Goal: Task Accomplishment & Management: Manage account settings

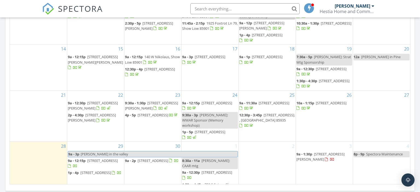
scroll to position [497, 420]
click at [266, 148] on div "2" at bounding box center [267, 168] width 57 height 52
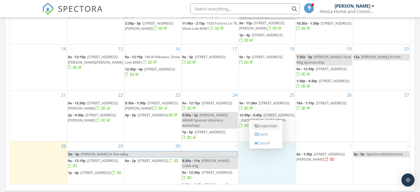
click at [275, 126] on link "Inspection" at bounding box center [266, 126] width 28 height 9
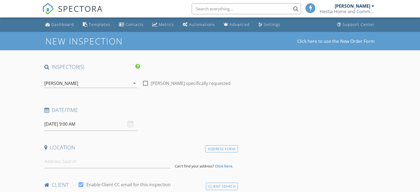
select select "9"
click at [90, 124] on input "10/02/2025 9:00 AM" at bounding box center [90, 123] width 93 height 13
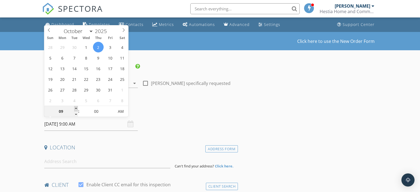
type input "[DATE] 10:00 AM"
type input "10"
click at [75, 108] on span at bounding box center [76, 108] width 4 height 5
click at [68, 165] on input at bounding box center [107, 161] width 126 height 13
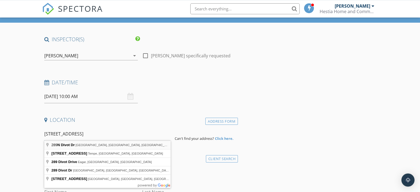
scroll to position [29, 0]
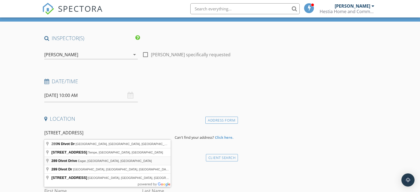
type input "289 Divot Drive, Eagar, AZ, USA"
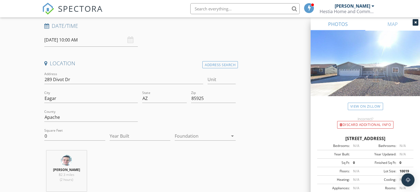
scroll to position [86, 0]
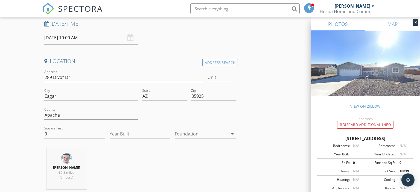
click at [52, 76] on input "289 Divot Dr" at bounding box center [123, 77] width 159 height 9
type input "289 N Divot Dr"
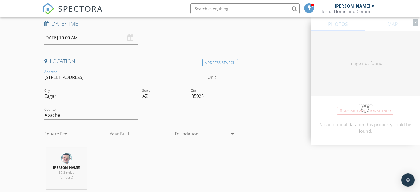
type input "0"
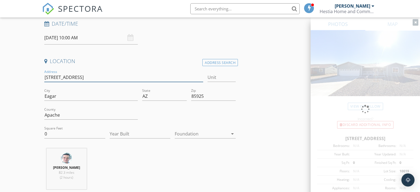
type input "[STREET_ADDRESS]"
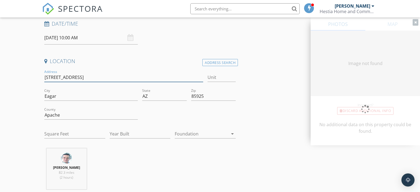
type input "0"
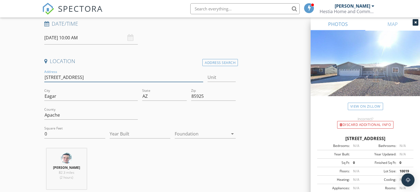
type input "[STREET_ADDRESS]"
drag, startPoint x: 57, startPoint y: 134, endPoint x: 38, endPoint y: 133, distance: 18.9
click at [44, 133] on input "0" at bounding box center [74, 134] width 61 height 9
type input "1716"
click at [117, 136] on input "Year Built" at bounding box center [140, 134] width 61 height 9
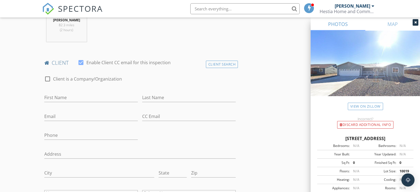
scroll to position [260, 0]
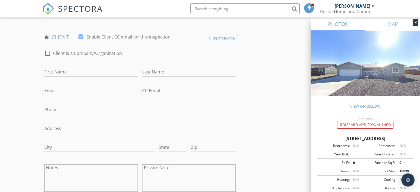
type input "2020"
click at [71, 70] on input "First Name" at bounding box center [90, 71] width 93 height 9
type input "[PERSON_NAME] & [PERSON_NAME]"
click at [150, 72] on input "Last Name" at bounding box center [188, 71] width 93 height 9
type input "[PERSON_NAME]"
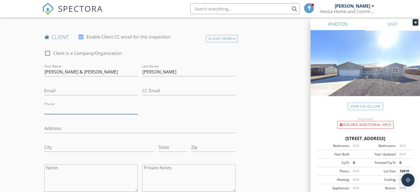
click at [66, 112] on input "Phone" at bounding box center [90, 109] width 93 height 9
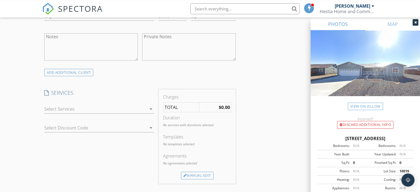
scroll to position [404, 0]
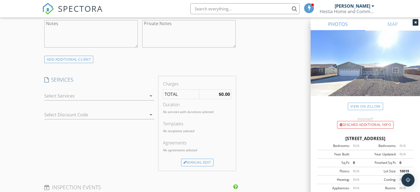
type input "[PHONE_NUMBER]"
click at [151, 95] on icon "arrow_drop_down" at bounding box center [151, 96] width 7 height 7
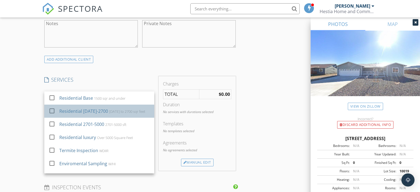
click at [134, 113] on div "1501 to 2700 sqr feet" at bounding box center [127, 111] width 36 height 4
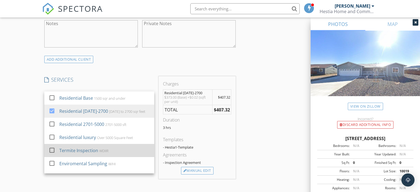
click at [51, 150] on div at bounding box center [51, 150] width 9 height 9
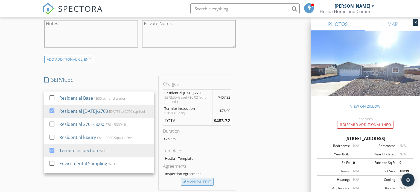
click at [192, 183] on div "Manual Edit" at bounding box center [197, 182] width 33 height 8
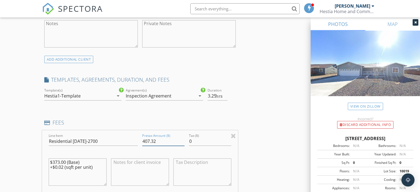
drag, startPoint x: 158, startPoint y: 140, endPoint x: 145, endPoint y: 140, distance: 12.8
click at [145, 140] on input "407.32" at bounding box center [163, 141] width 42 height 9
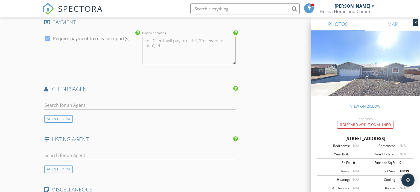
scroll to position [779, 0]
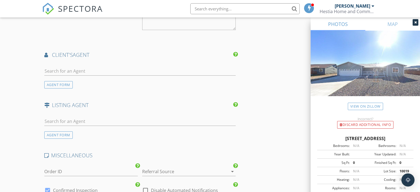
type input "467.00"
click at [69, 118] on input "text" at bounding box center [140, 121] width 192 height 9
type input "lara"
click at [79, 135] on div "Torreon Realty" at bounding box center [77, 137] width 34 height 4
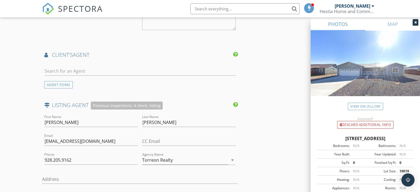
scroll to position [721, 0]
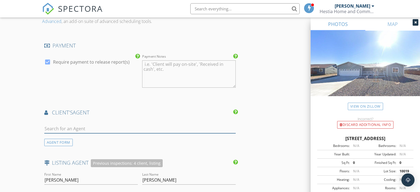
click at [75, 128] on input "text" at bounding box center [140, 128] width 192 height 9
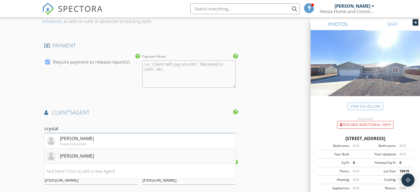
type input "crystal"
click at [77, 156] on div "Crystal Price" at bounding box center [77, 156] width 34 height 7
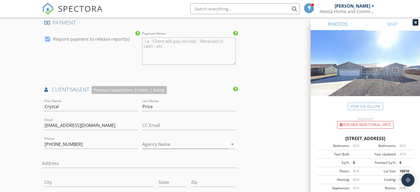
scroll to position [750, 0]
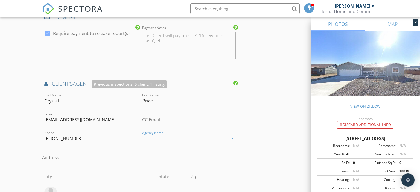
click at [160, 137] on input "Agency Name" at bounding box center [185, 138] width 86 height 9
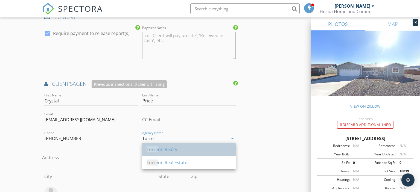
click at [169, 151] on div "Torre on Realty" at bounding box center [188, 149] width 85 height 7
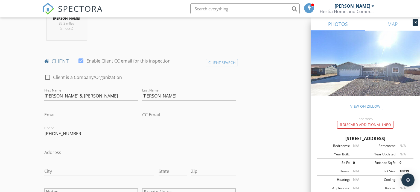
scroll to position [231, 0]
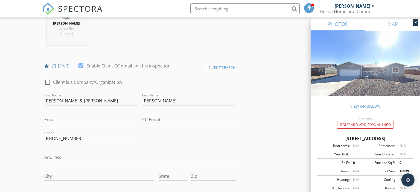
type input "Torreon Realty"
click at [76, 124] on div "Email" at bounding box center [90, 122] width 93 height 14
click at [75, 118] on input "Email" at bounding box center [90, 119] width 93 height 9
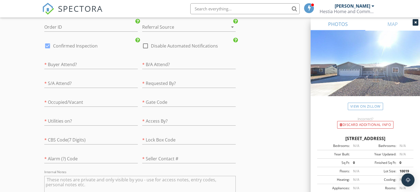
scroll to position [1363, 0]
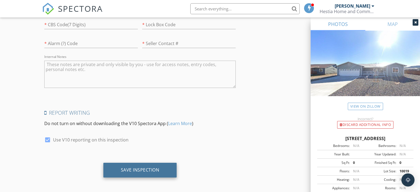
type input "khcarney@gmail.com"
click at [132, 168] on div "Save Inspection" at bounding box center [140, 169] width 39 height 5
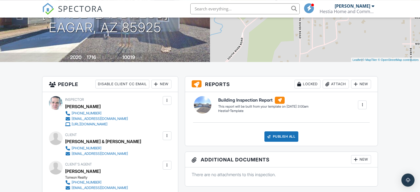
scroll to position [86, 0]
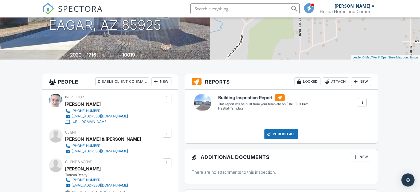
click at [363, 102] on div at bounding box center [361, 102] width 5 height 5
click at [349, 118] on div "Build Now" at bounding box center [351, 118] width 27 height 7
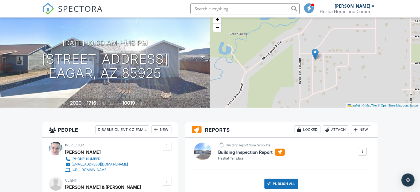
scroll to position [58, 0]
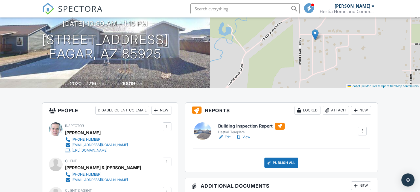
click at [228, 139] on link "Edit" at bounding box center [224, 136] width 12 height 5
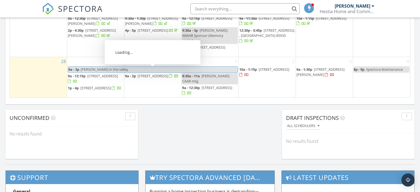
scroll to position [5, 0]
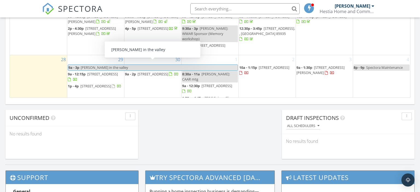
click at [203, 65] on span "[PERSON_NAME] in the valley" at bounding box center [158, 68] width 157 height 6
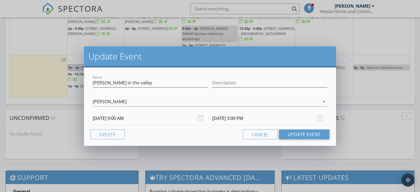
click at [235, 119] on input "[DATE] 3:00 PM" at bounding box center [269, 118] width 115 height 13
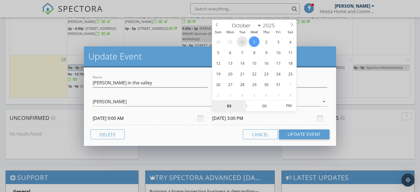
select select "8"
type input "[DATE] 3:00 PM"
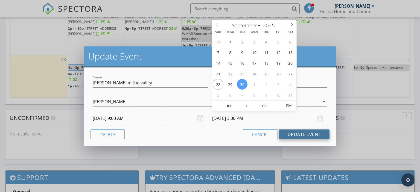
click at [293, 136] on button "Update Event" at bounding box center [304, 135] width 51 height 10
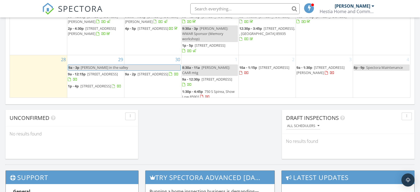
scroll to position [0, 0]
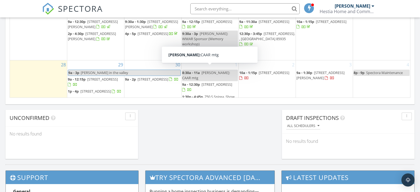
click at [225, 70] on span "[PERSON_NAME]: CAAR mtg" at bounding box center [206, 75] width 48 height 10
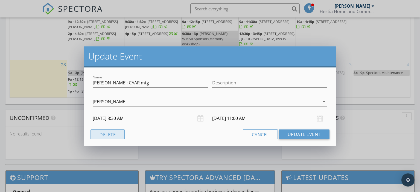
click at [111, 132] on button "Delete" at bounding box center [107, 135] width 34 height 10
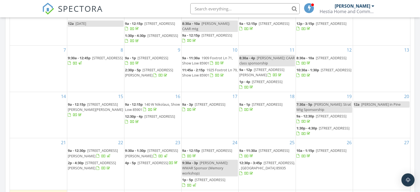
scroll to position [264, 0]
